Goal: Transaction & Acquisition: Purchase product/service

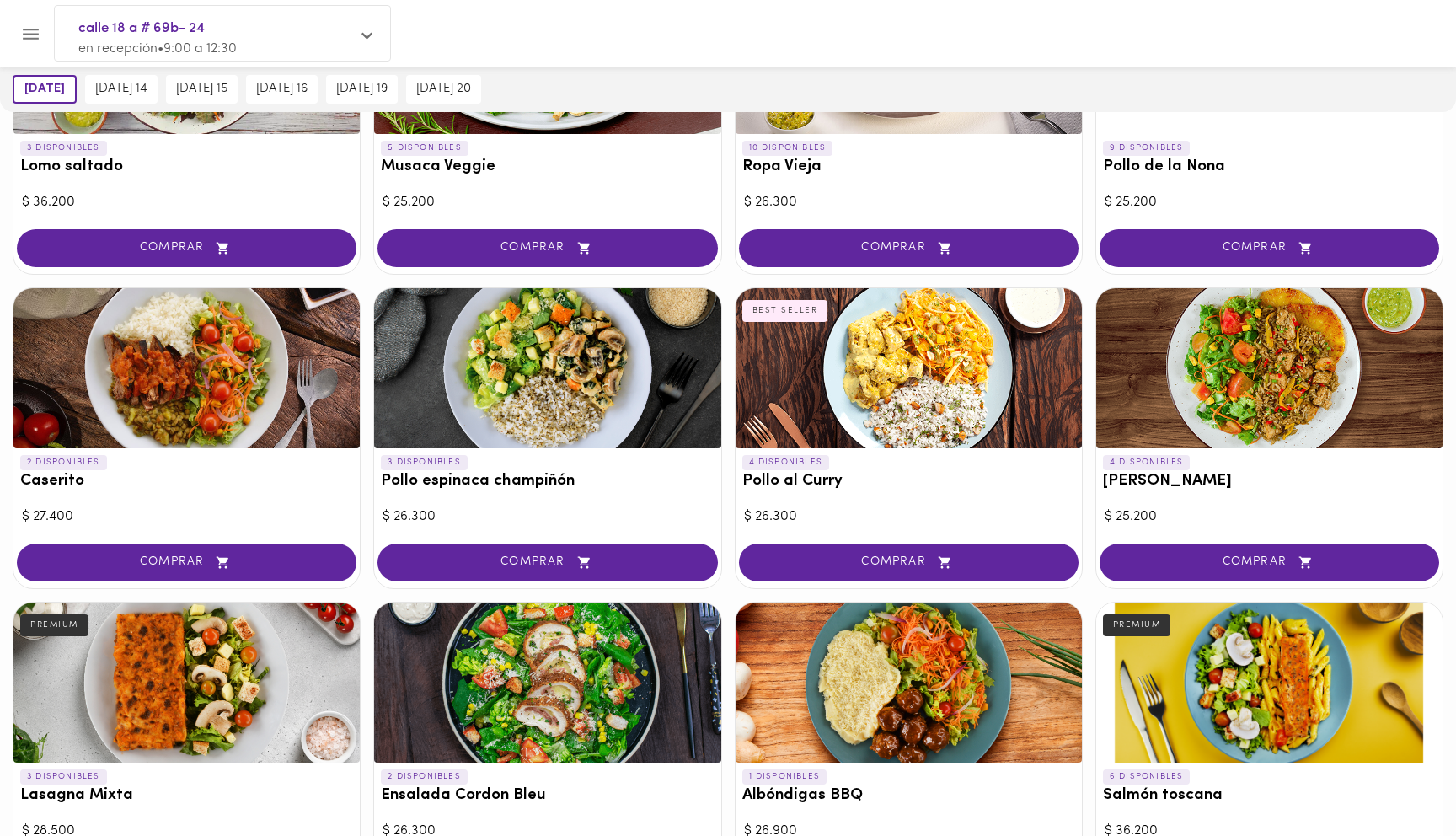
scroll to position [570, 0]
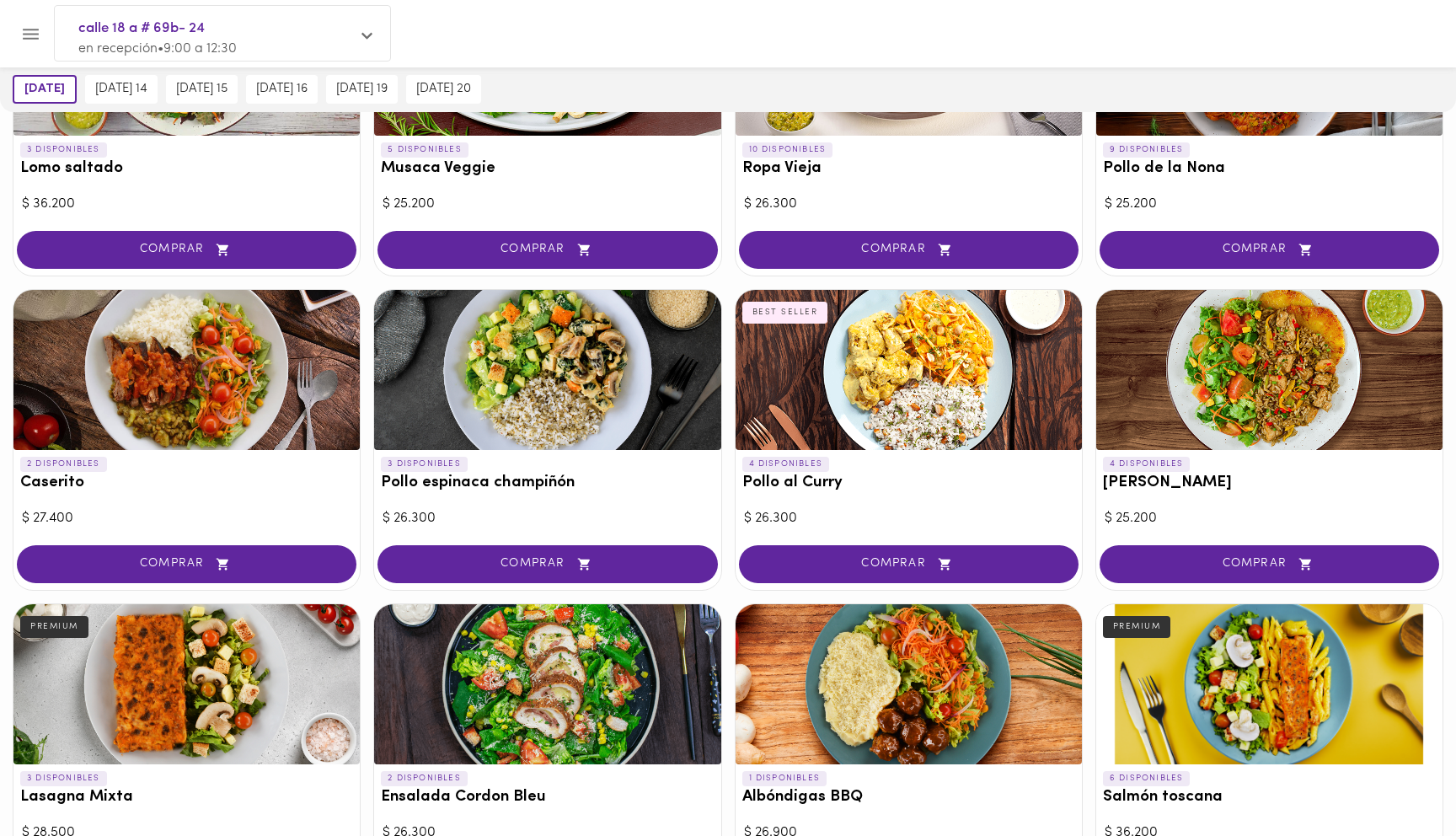
click at [289, 414] on div at bounding box center [186, 369] width 346 height 160
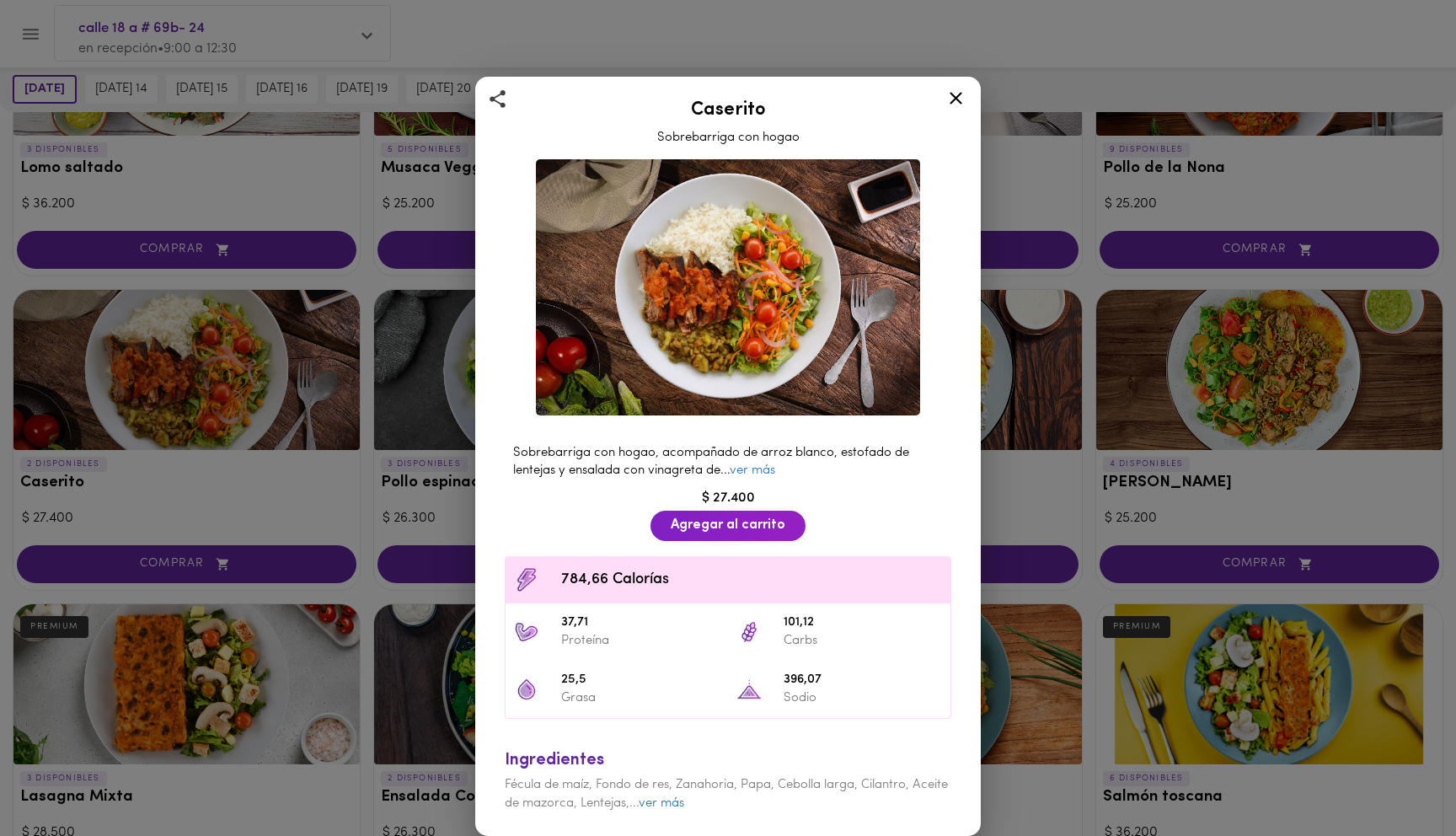
click at [954, 97] on icon at bounding box center [955, 98] width 13 height 13
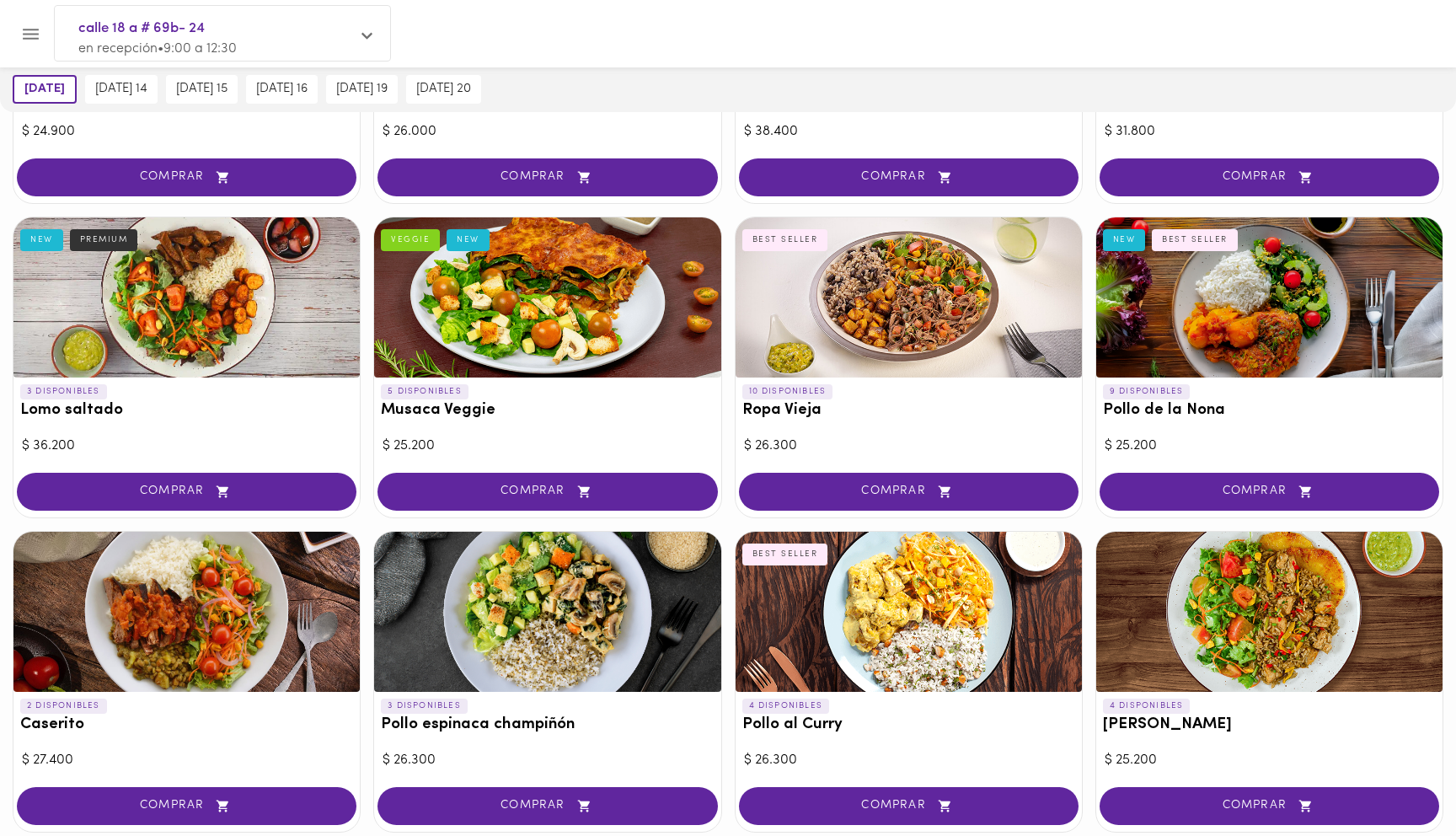
scroll to position [338, 0]
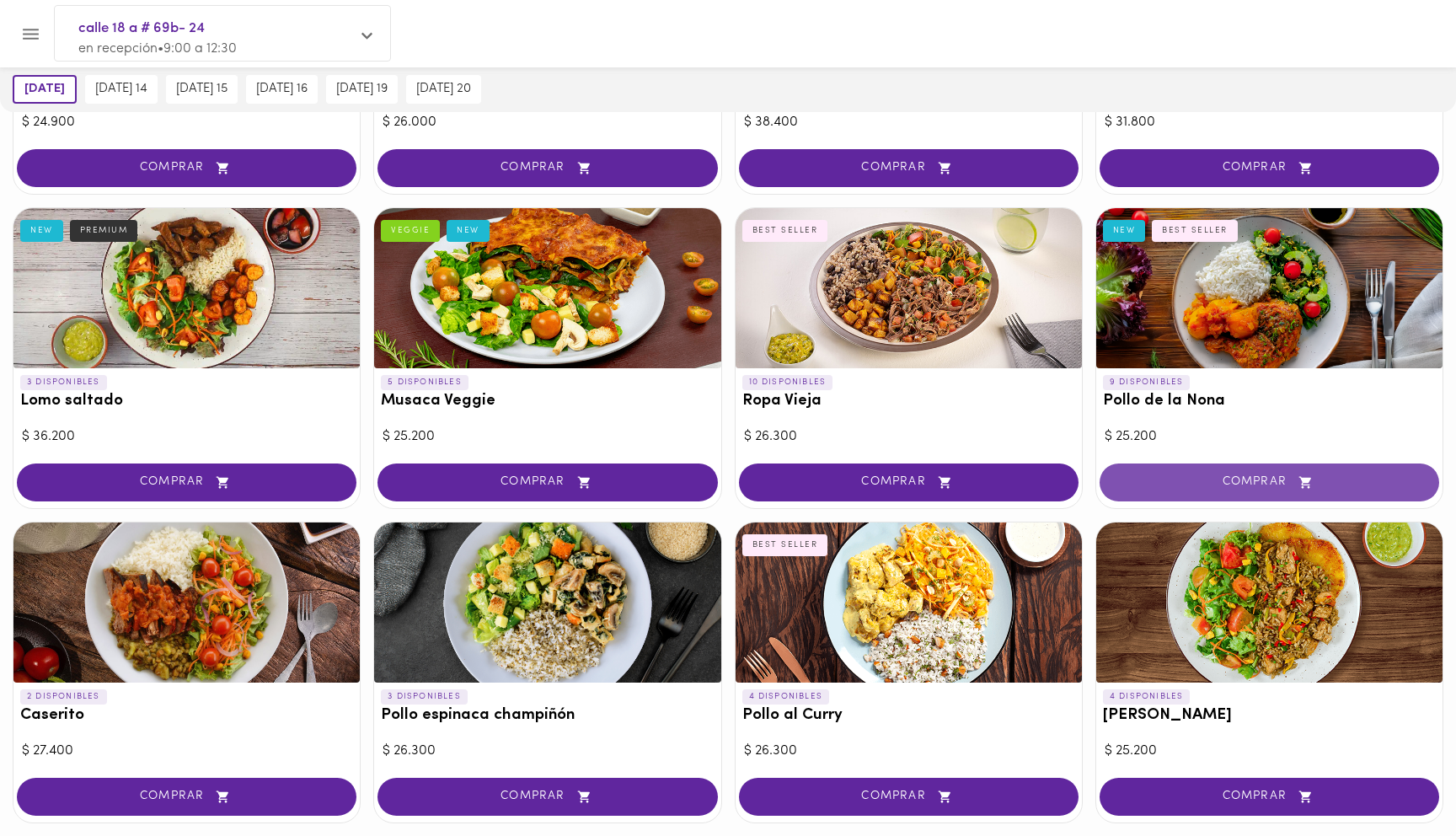
click at [1204, 484] on span "COMPRAR" at bounding box center [1268, 482] width 297 height 15
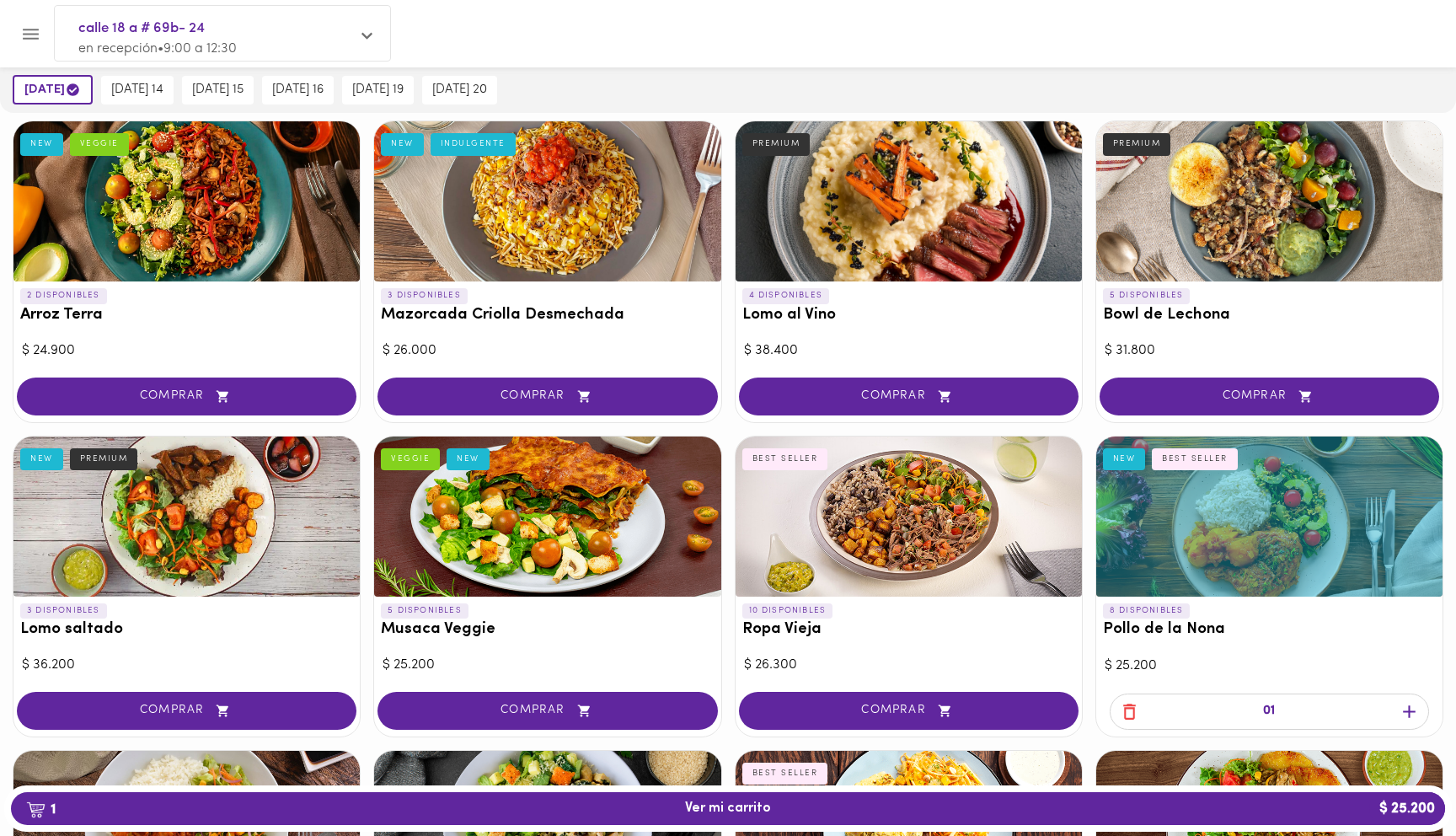
scroll to position [0, 0]
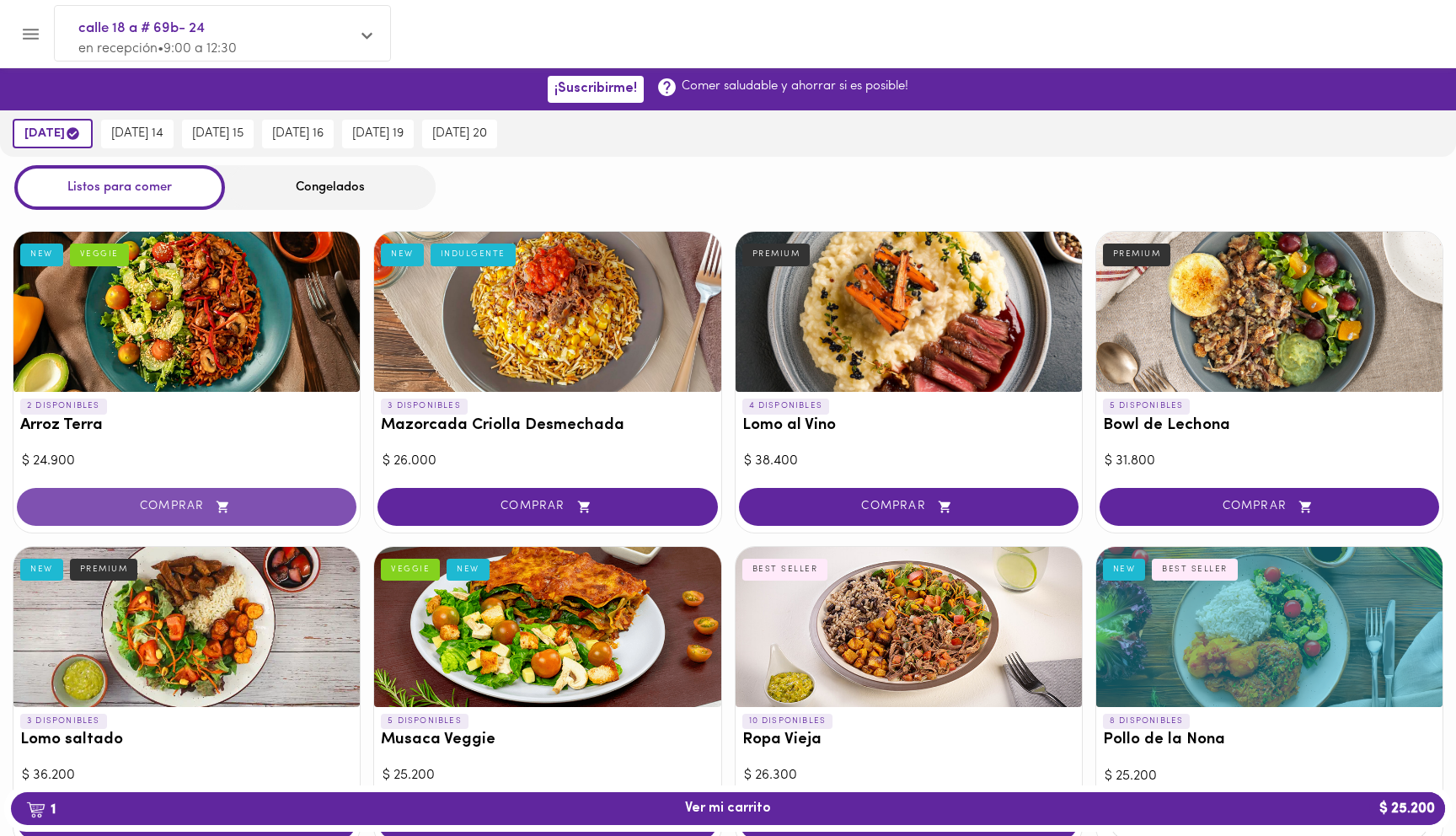
click at [242, 503] on span "COMPRAR" at bounding box center [186, 507] width 297 height 15
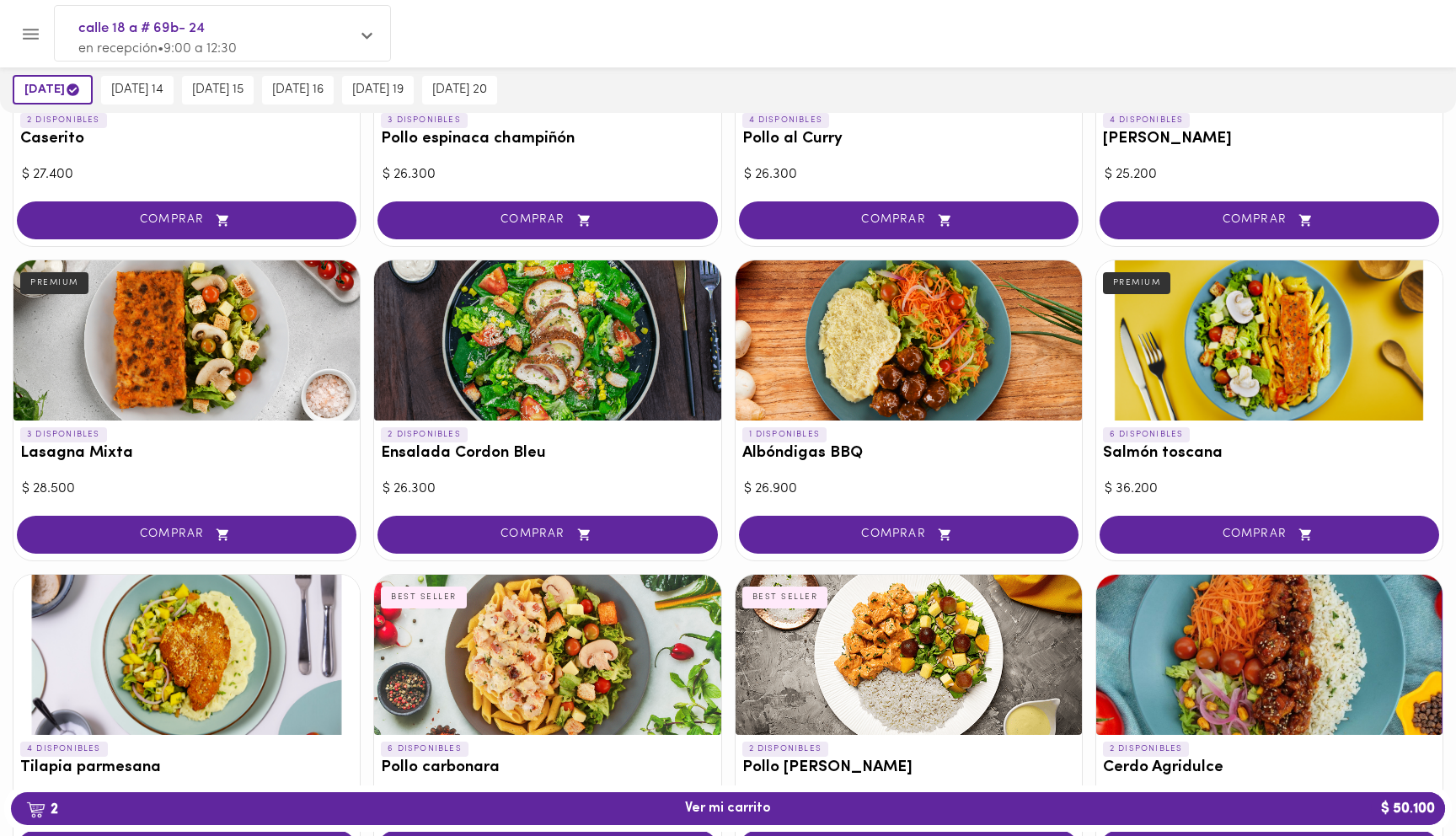
scroll to position [910, 0]
